Goal: Task Accomplishment & Management: Manage account settings

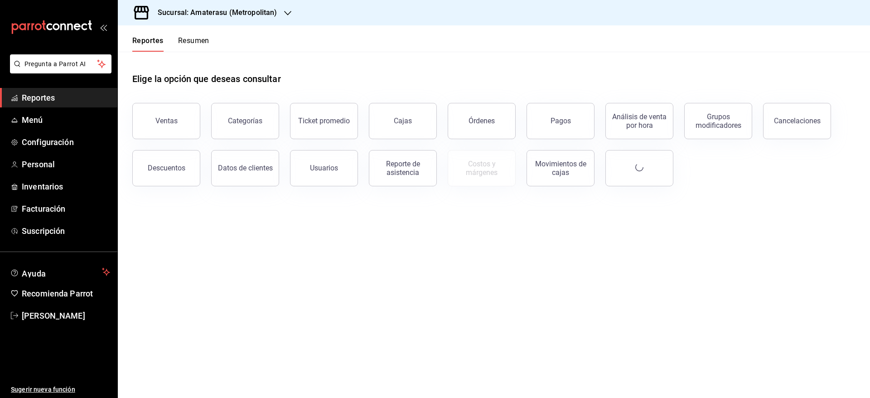
click at [242, 18] on div "Sucursal: Amaterasu (Metropolitan)" at bounding box center [210, 12] width 170 height 25
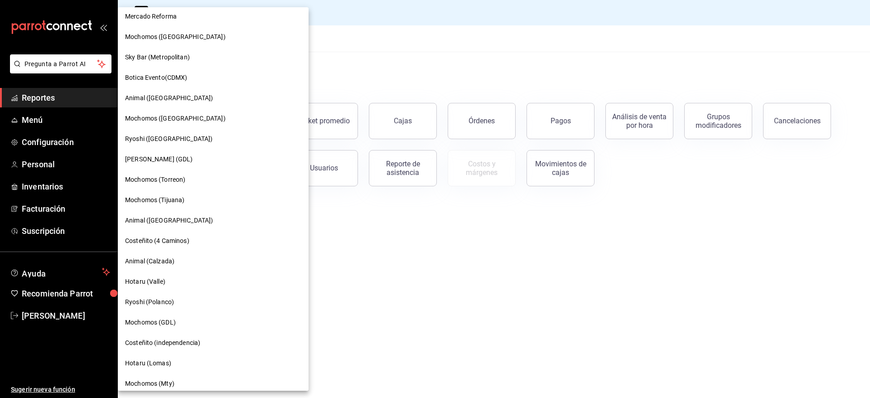
scroll to position [101, 0]
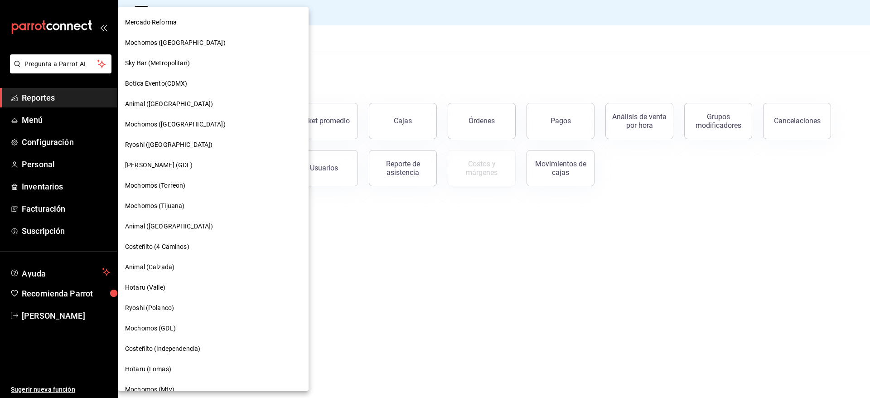
click at [171, 19] on span "Mercado Reforma" at bounding box center [151, 23] width 52 height 10
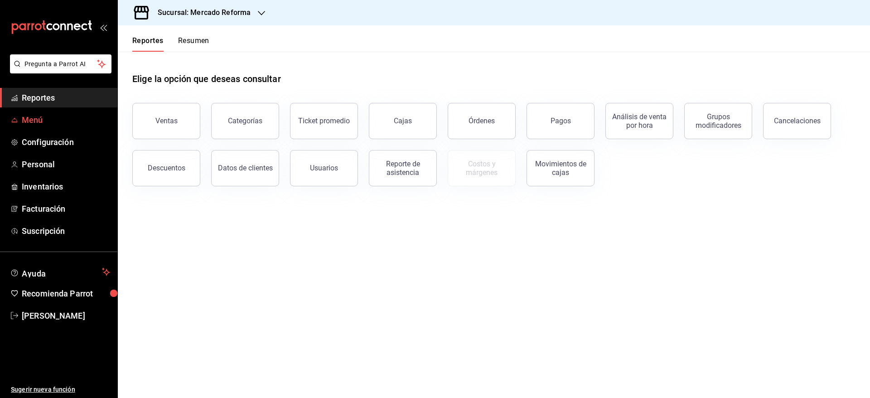
click at [24, 113] on link "Menú" at bounding box center [58, 119] width 117 height 19
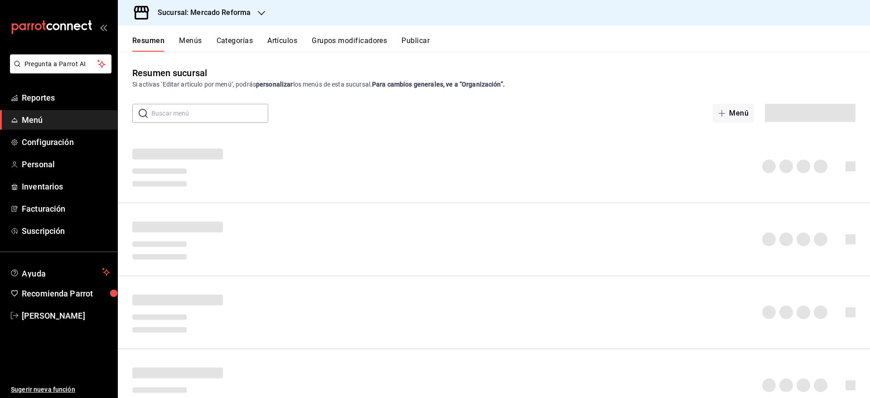
click at [283, 41] on button "Artículos" at bounding box center [282, 43] width 30 height 15
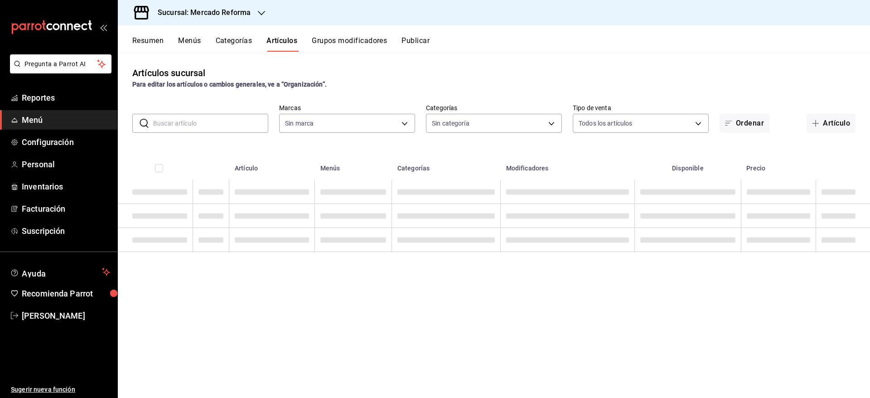
click at [219, 122] on input "text" at bounding box center [210, 123] width 115 height 18
type input "toma"
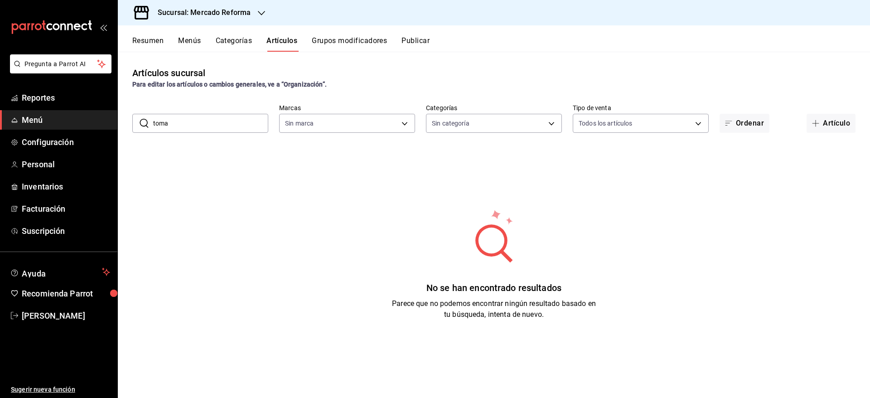
type input "ae828a00-f9e9-46fb-a95c-bc024de736cf"
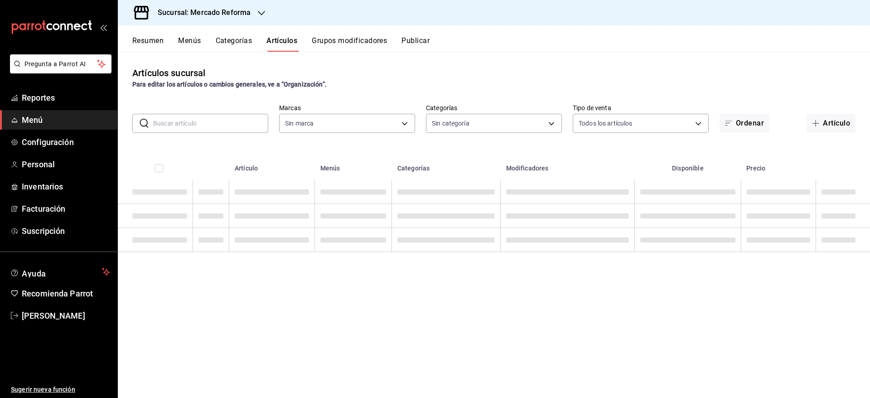
click at [208, 122] on input "text" at bounding box center [210, 123] width 115 height 18
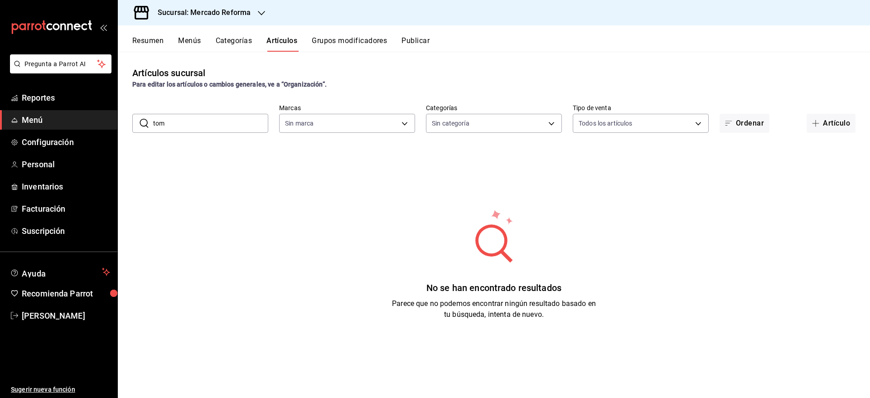
type input "toma"
type input "ae828a00-f9e9-46fb-a95c-bc024de736cf"
type input "toma"
click at [193, 37] on button "Menús" at bounding box center [189, 43] width 23 height 15
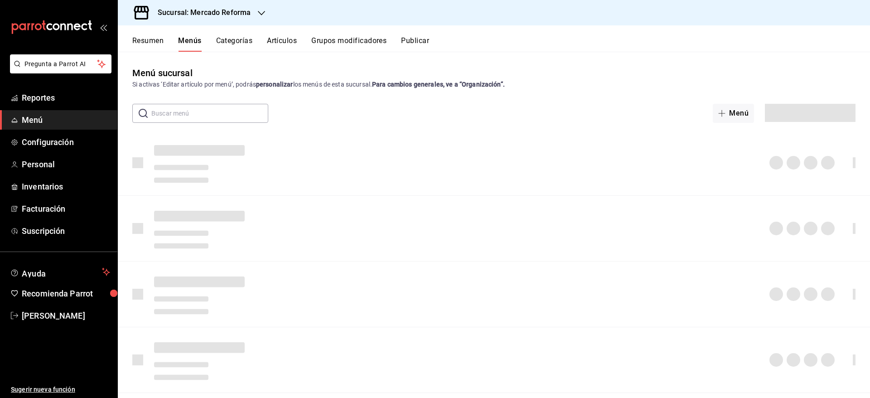
click at [229, 44] on button "Categorías" at bounding box center [234, 43] width 37 height 15
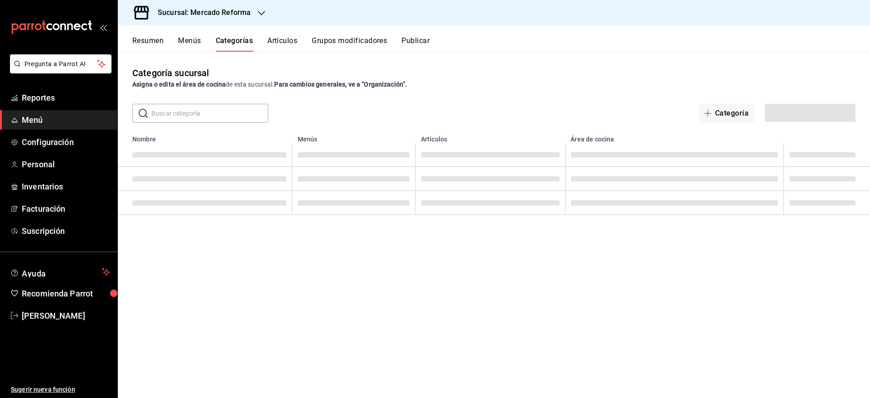
click at [285, 39] on button "Artículos" at bounding box center [282, 43] width 30 height 15
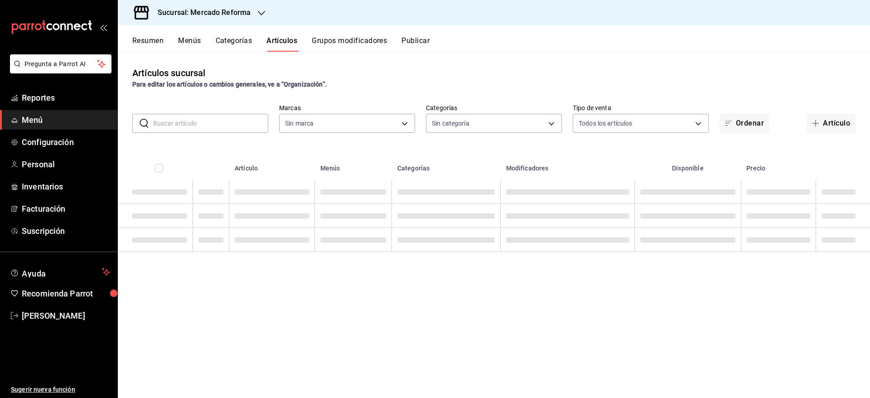
type input "92dc4cae-9c42-48a5-aa63-f50684ad7fd1,15a18657-e758-4947-b740-bbb2adede7dd,e517e…"
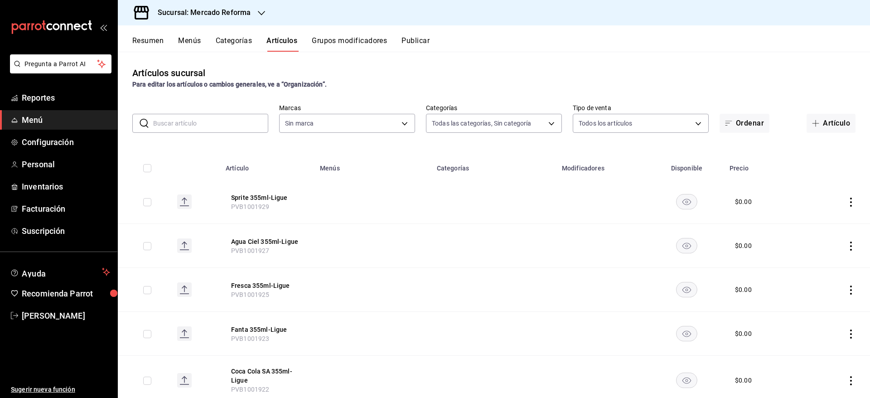
click at [188, 128] on input "text" at bounding box center [210, 123] width 115 height 18
type input "ae828a00-f9e9-46fb-a95c-bc024de736cf"
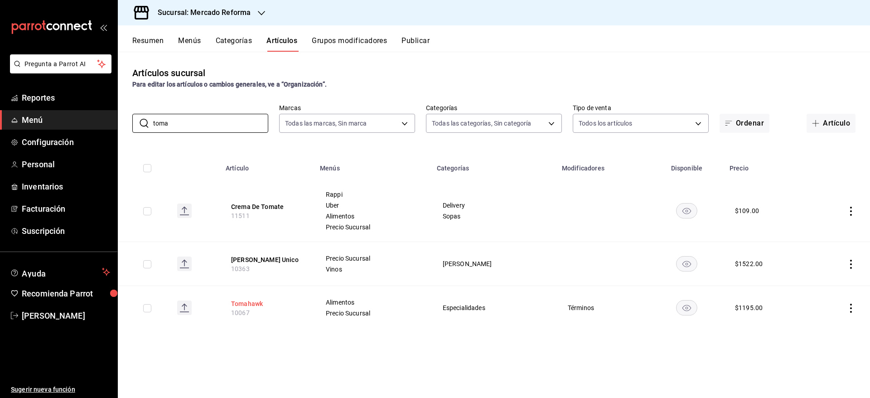
type input "toma"
click at [235, 303] on button "Tomahawk" at bounding box center [267, 303] width 73 height 9
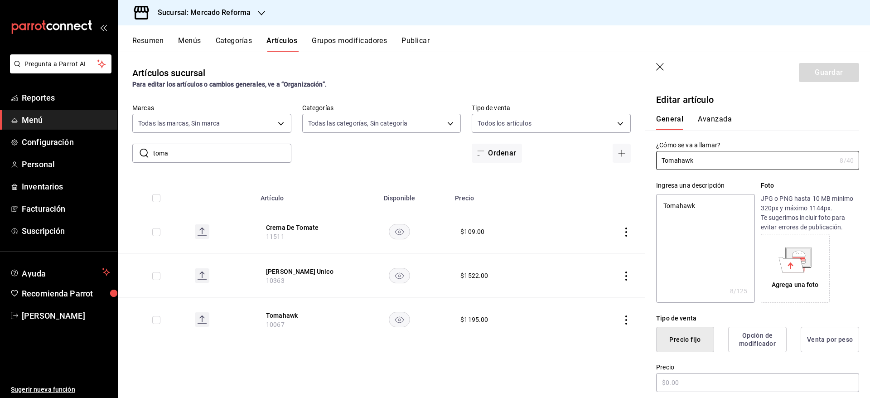
type textarea "x"
type input "$1195.00"
click at [715, 119] on button "Avanzada" at bounding box center [715, 122] width 34 height 15
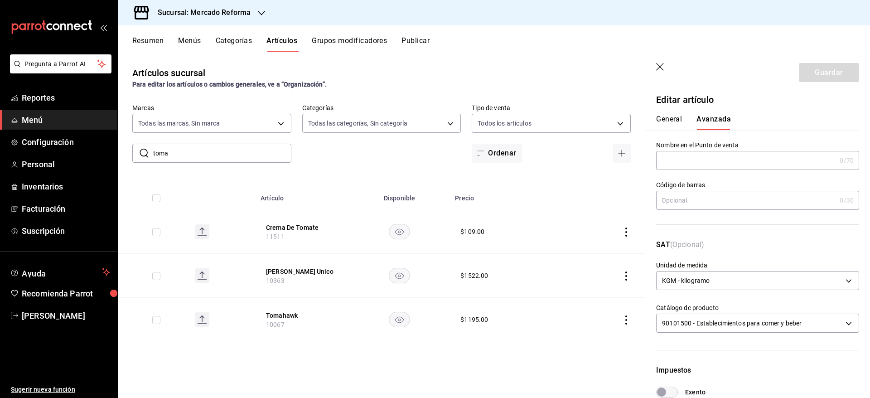
click at [671, 116] on button "General" at bounding box center [669, 122] width 26 height 15
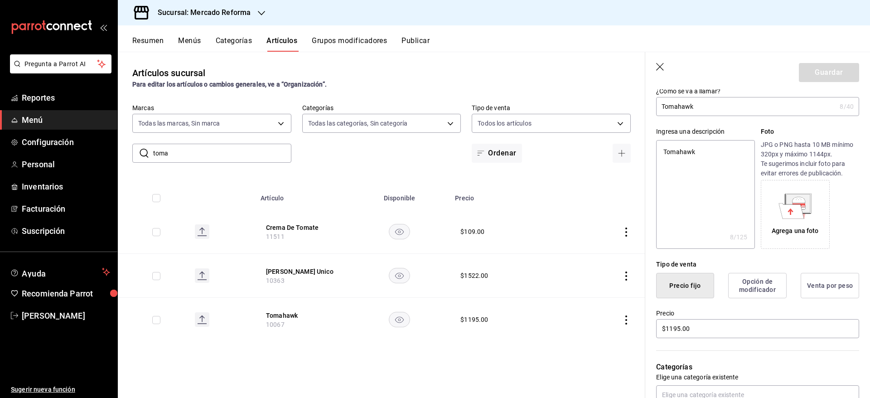
scroll to position [54, 0]
click at [817, 292] on button "Venta por peso" at bounding box center [830, 284] width 58 height 25
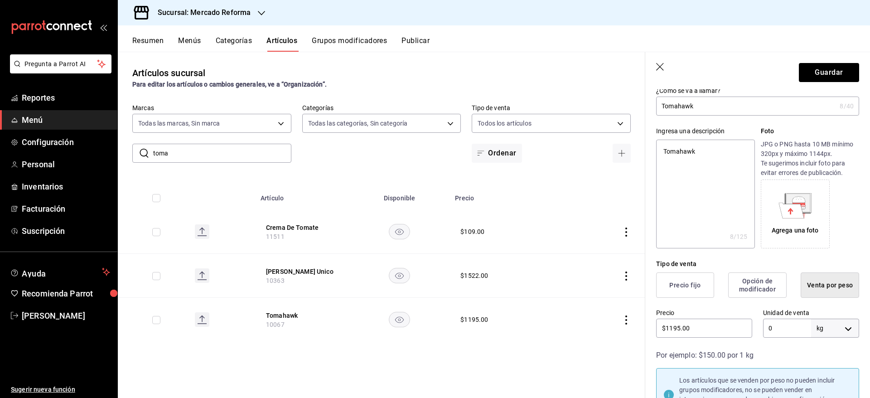
click at [781, 326] on input "0" at bounding box center [787, 328] width 48 height 19
type textarea "x"
type input "0"
type textarea "x"
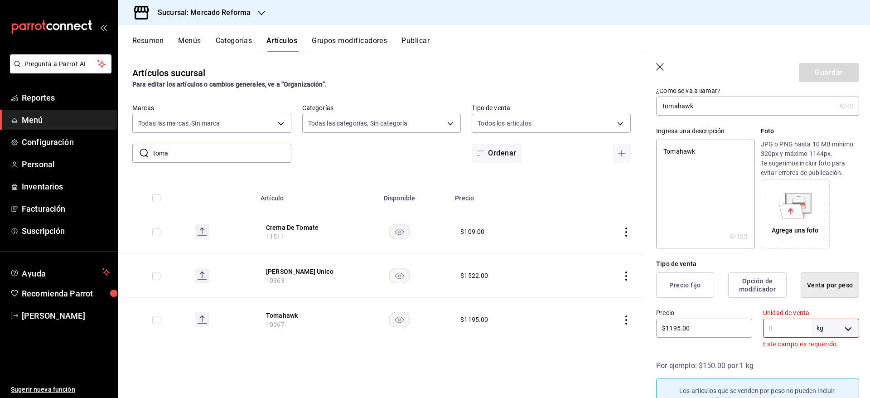
type textarea "x"
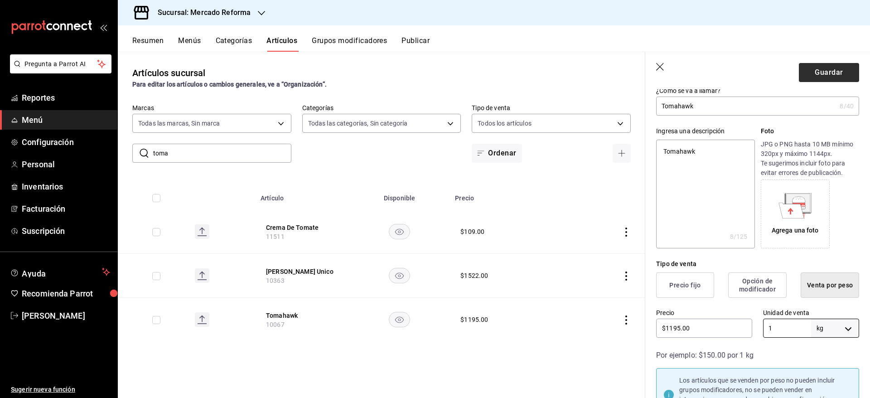
type input "1"
click at [813, 76] on button "Guardar" at bounding box center [829, 72] width 60 height 19
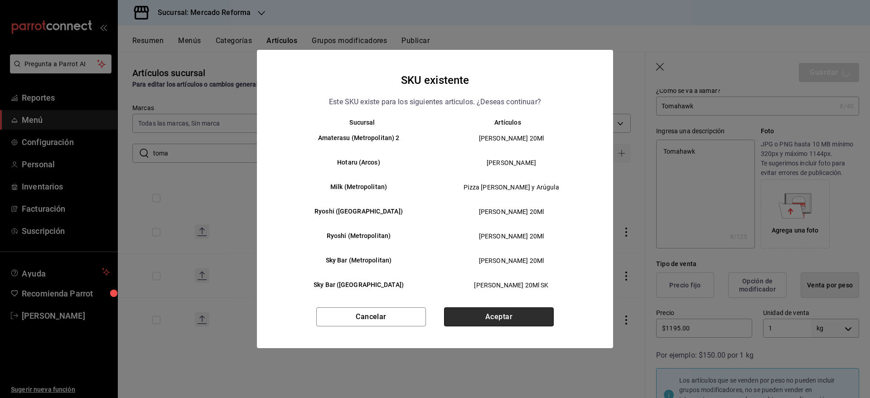
click at [509, 311] on button "Aceptar" at bounding box center [499, 316] width 110 height 19
type textarea "x"
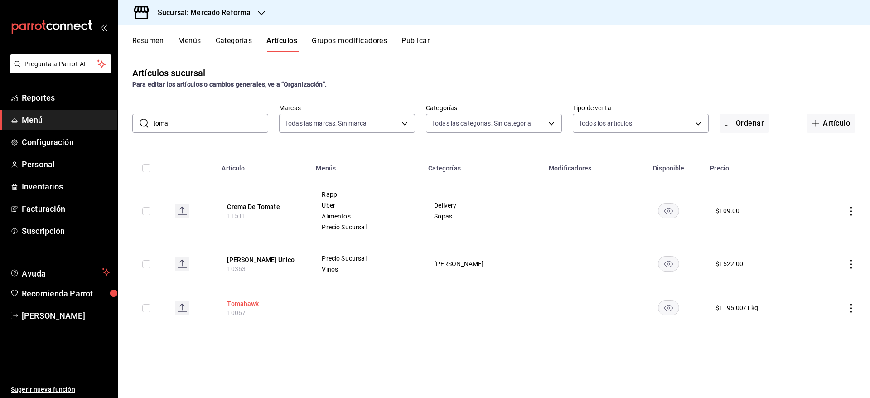
click at [244, 302] on button "Tomahawk" at bounding box center [263, 303] width 73 height 9
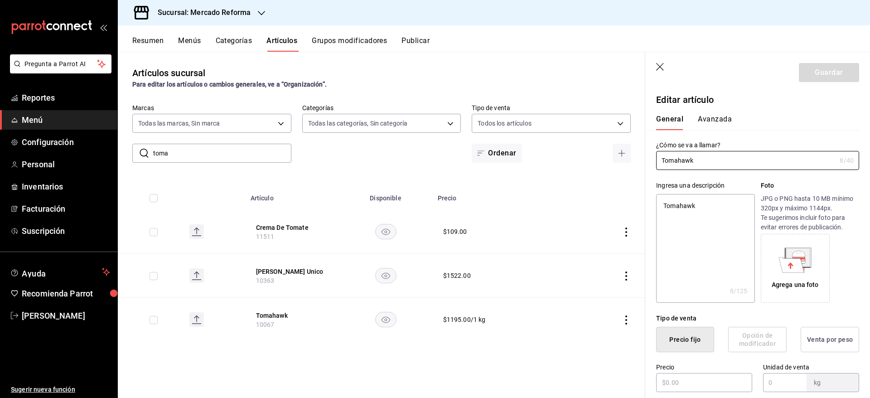
type textarea "x"
type input "$1195.00"
type input "1"
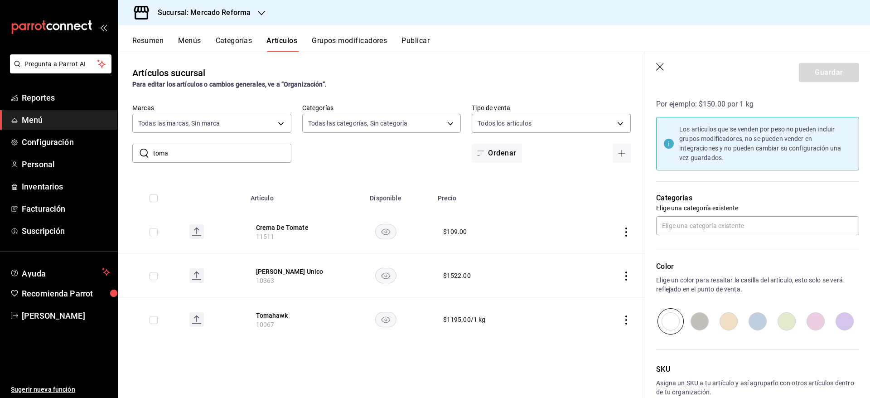
scroll to position [304, 0]
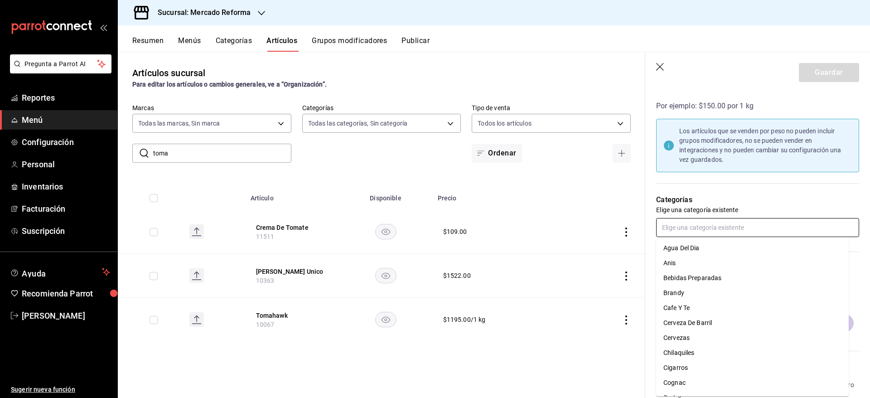
click at [751, 221] on input "text" at bounding box center [757, 227] width 203 height 19
click at [678, 273] on li "Cortes" at bounding box center [752, 272] width 193 height 15
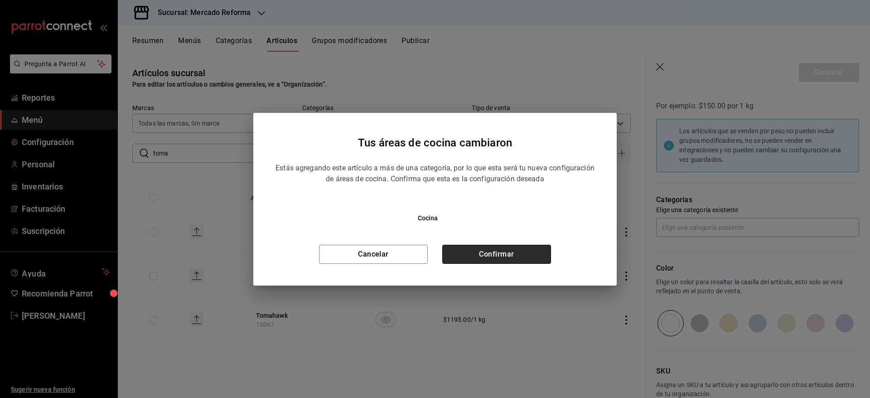
click at [516, 251] on button "Confirmar" at bounding box center [496, 254] width 109 height 19
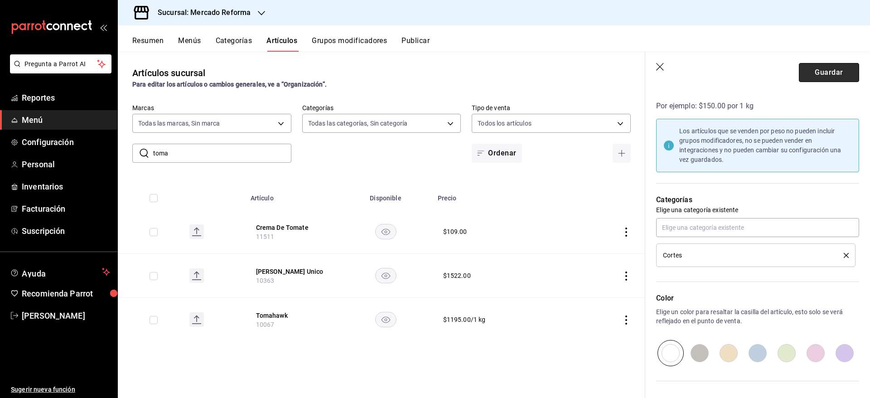
click at [809, 73] on button "Guardar" at bounding box center [829, 72] width 60 height 19
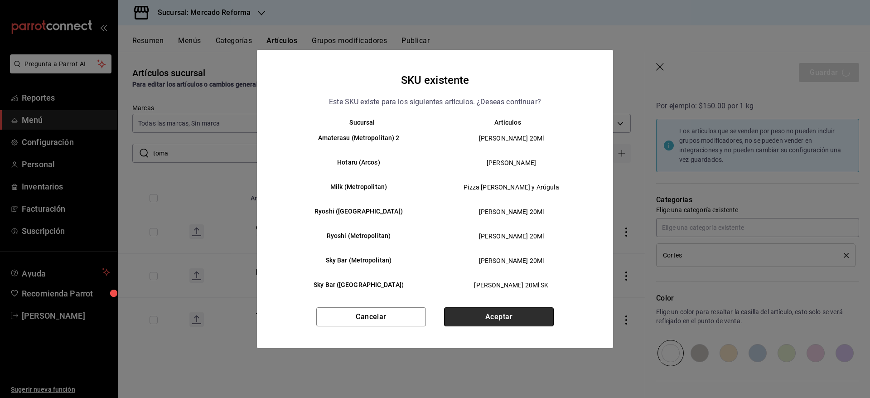
click at [509, 315] on button "Aceptar" at bounding box center [499, 316] width 110 height 19
type textarea "x"
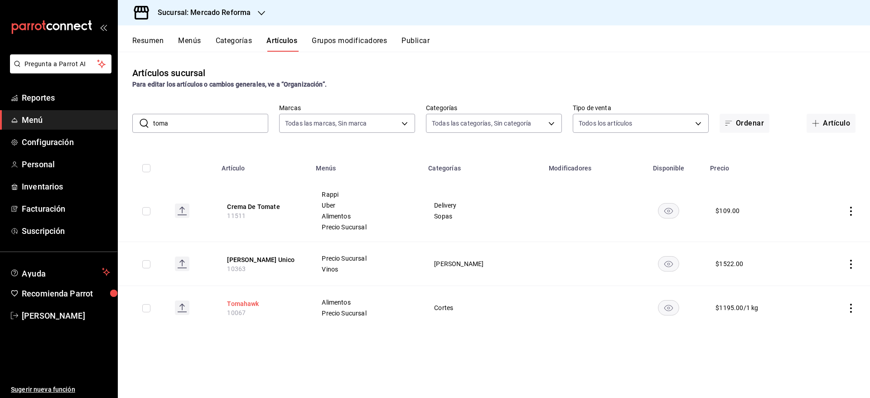
click at [240, 302] on button "Tomahawk" at bounding box center [263, 303] width 73 height 9
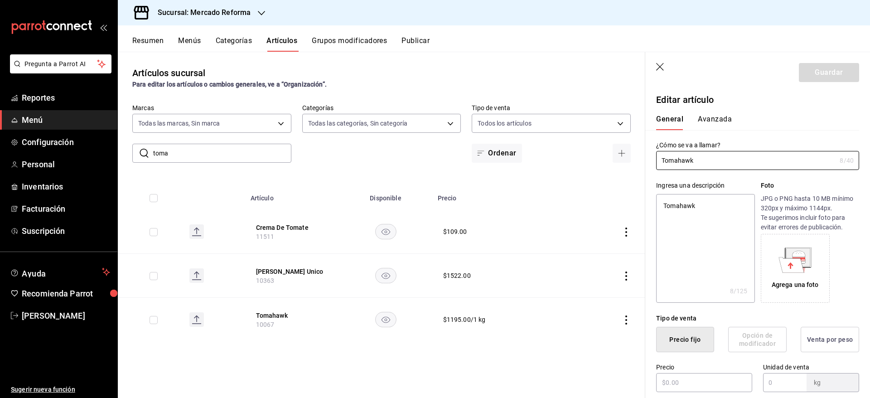
type textarea "x"
type input "$1195.00"
type input "1"
click at [712, 120] on button "Avanzada" at bounding box center [715, 122] width 34 height 15
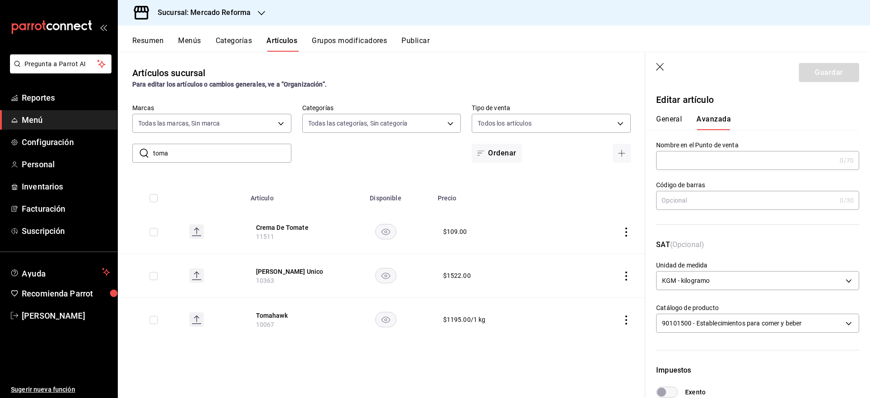
click at [664, 122] on button "General" at bounding box center [669, 122] width 26 height 15
type textarea "x"
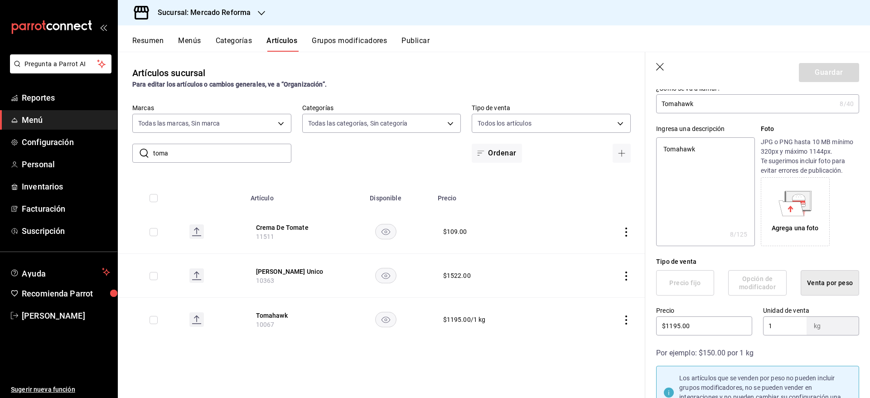
scroll to position [56, 0]
click at [659, 69] on icon "button" at bounding box center [660, 67] width 9 height 9
